Goal: Task Accomplishment & Management: Manage account settings

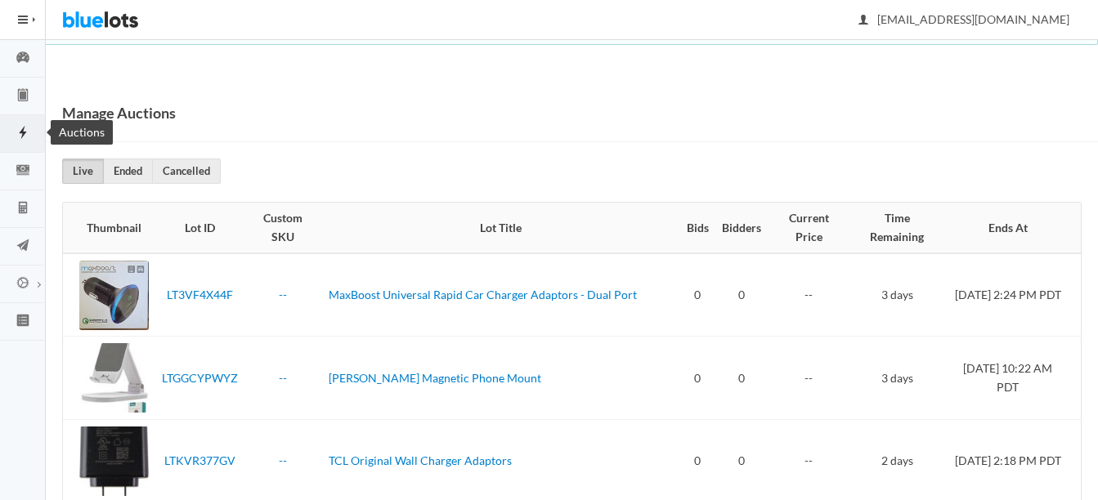
click at [20, 141] on ion-icon "flash" at bounding box center [23, 133] width 46 height 17
click at [27, 57] on icon "speedometer" at bounding box center [22, 57] width 13 height 11
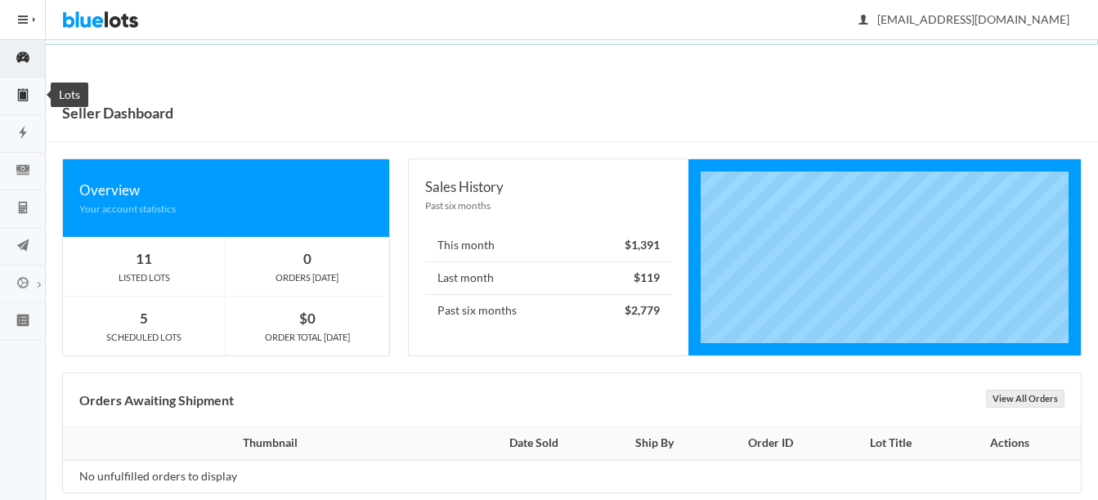
click at [21, 110] on link "Lots" at bounding box center [23, 97] width 46 height 38
click at [21, 129] on icon "flash" at bounding box center [23, 132] width 46 height 15
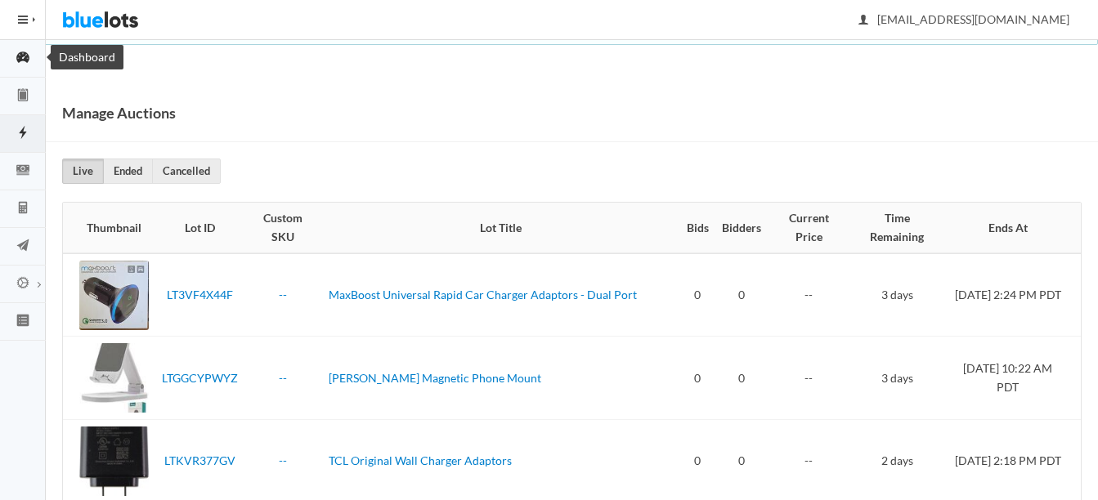
click at [14, 55] on icon "speedometer" at bounding box center [23, 57] width 46 height 15
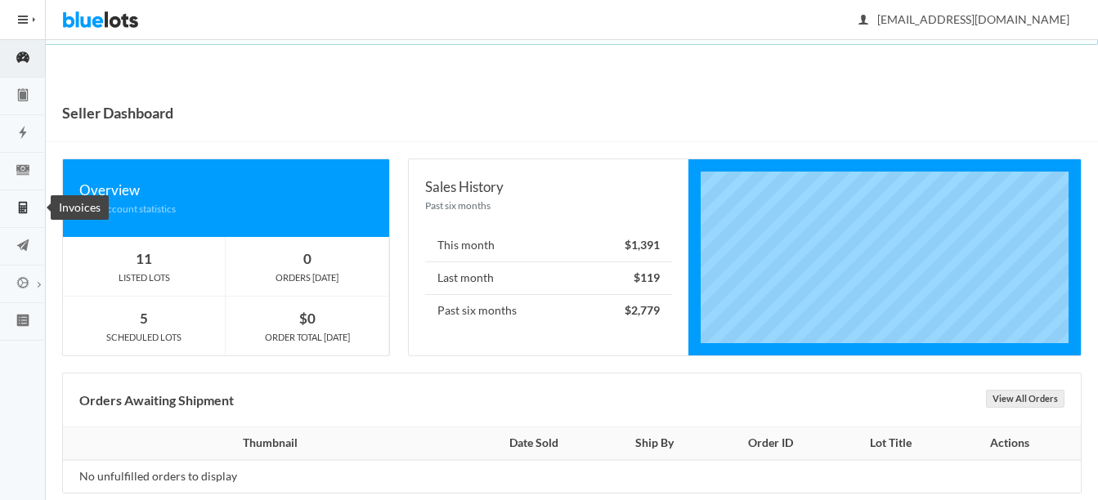
click at [29, 210] on icon "calculator" at bounding box center [23, 207] width 46 height 15
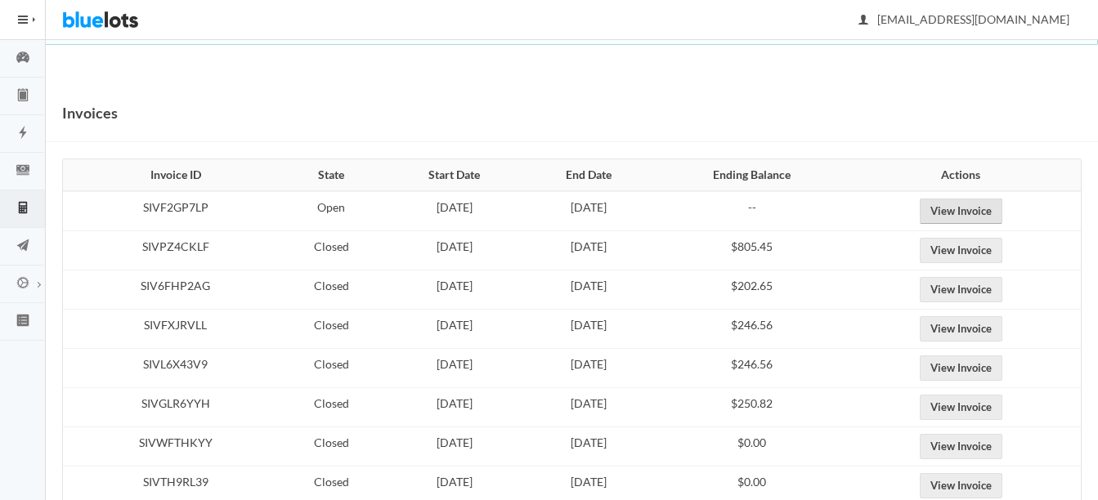
click at [984, 200] on link "View Invoice" at bounding box center [961, 211] width 83 height 25
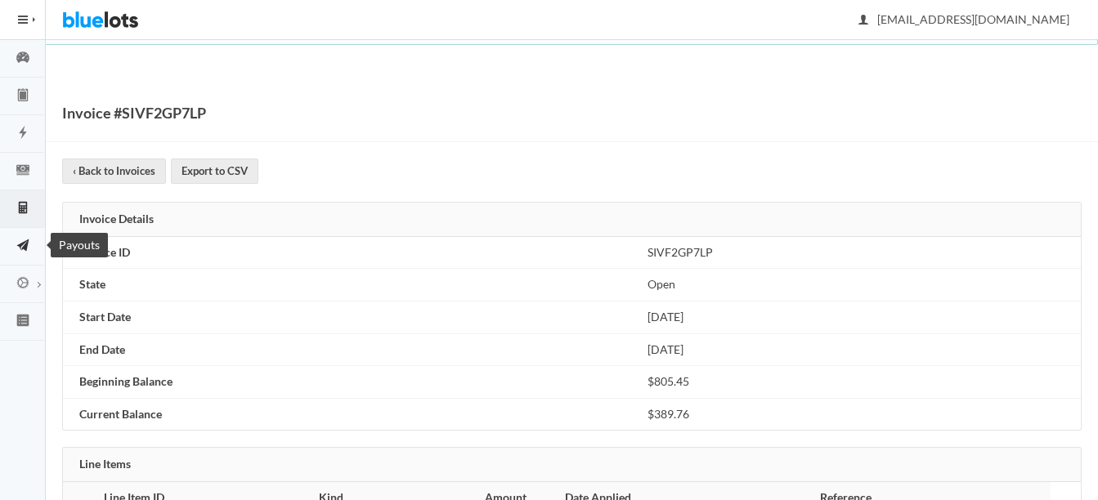
click at [20, 237] on link "Payouts" at bounding box center [23, 247] width 46 height 38
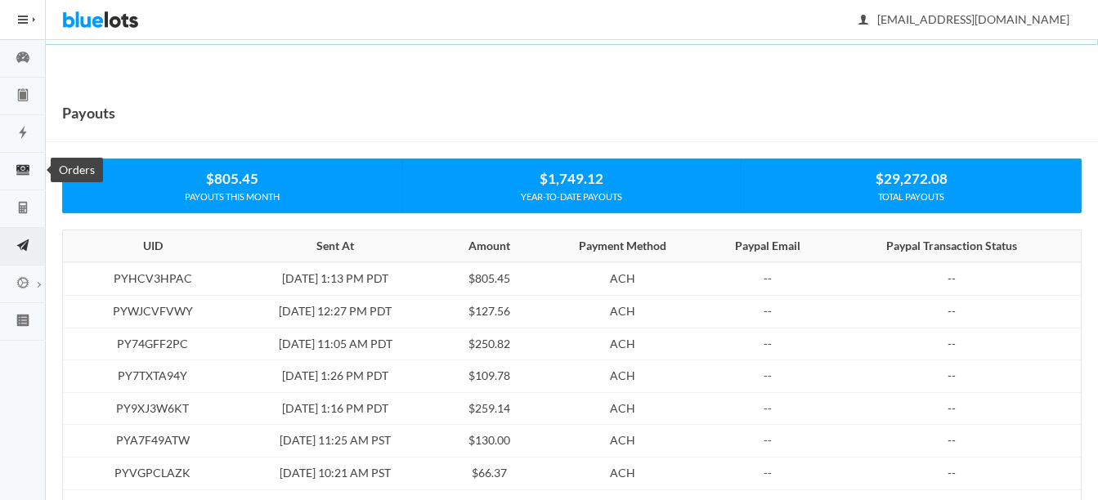
click at [20, 166] on icon "cash" at bounding box center [22, 170] width 13 height 10
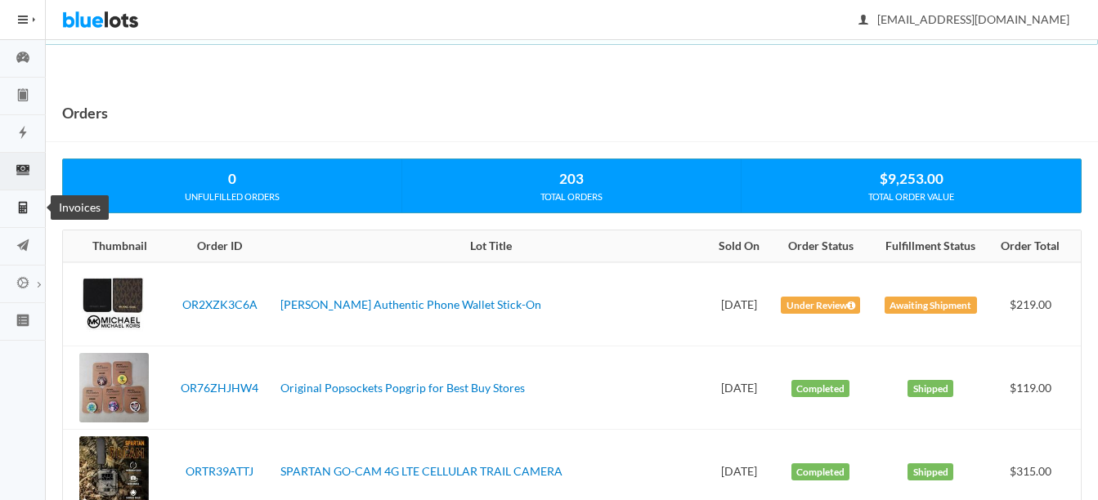
click at [26, 210] on icon "calculator" at bounding box center [23, 208] width 8 height 12
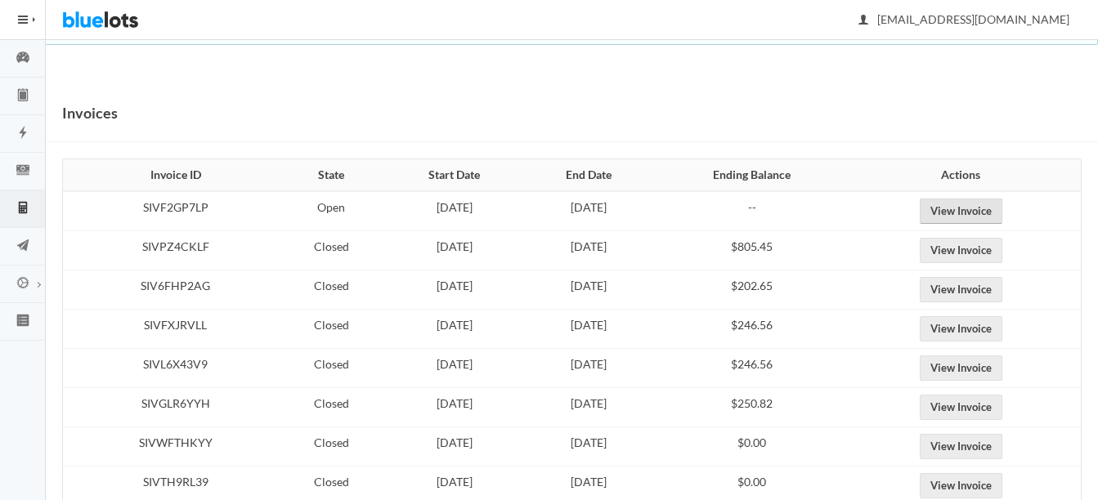
click at [985, 200] on link "View Invoice" at bounding box center [961, 211] width 83 height 25
